Goal: Task Accomplishment & Management: Manage account settings

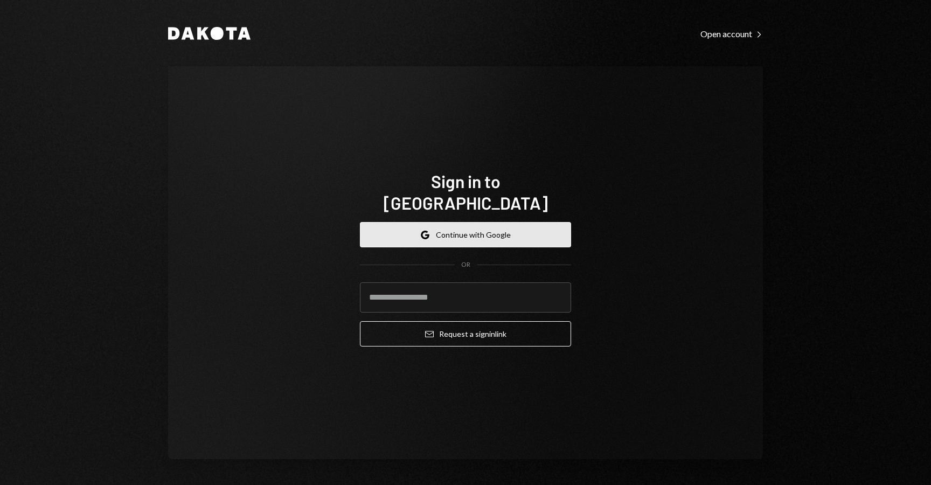
click at [485, 229] on button "Google Continue with Google" at bounding box center [465, 234] width 211 height 25
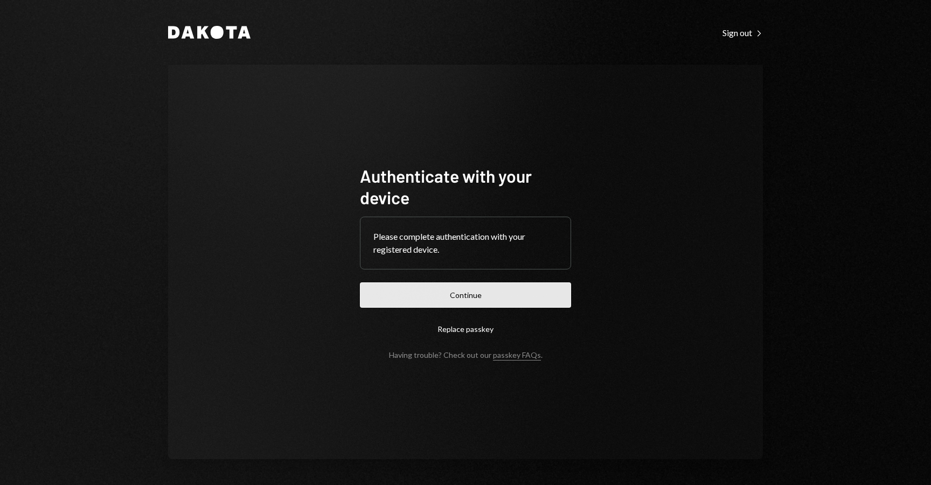
click at [499, 287] on button "Continue" at bounding box center [465, 294] width 211 height 25
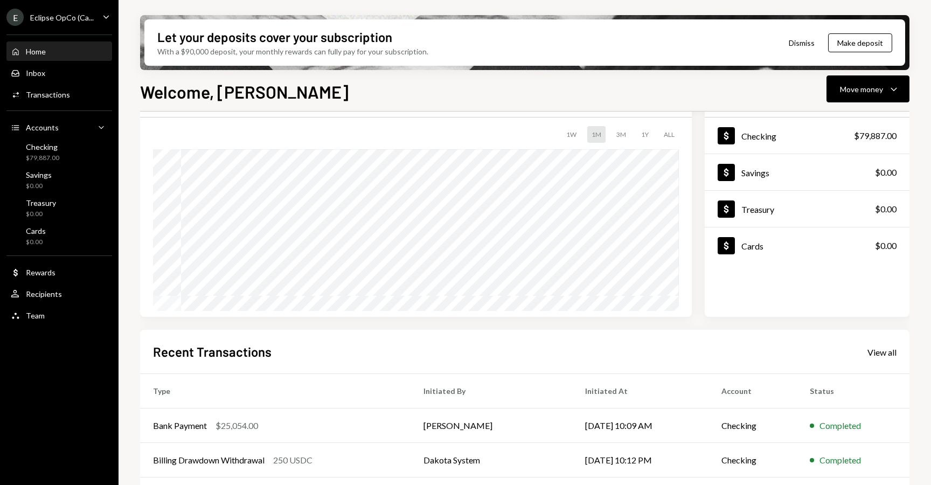
scroll to position [80, 0]
